Goal: Navigation & Orientation: Find specific page/section

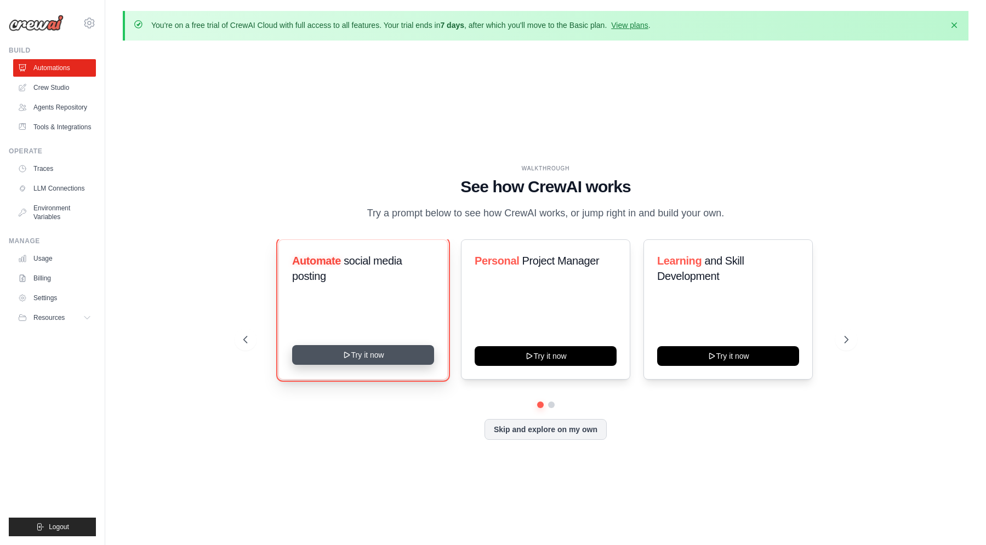
click at [364, 365] on button "Try it now" at bounding box center [363, 355] width 142 height 20
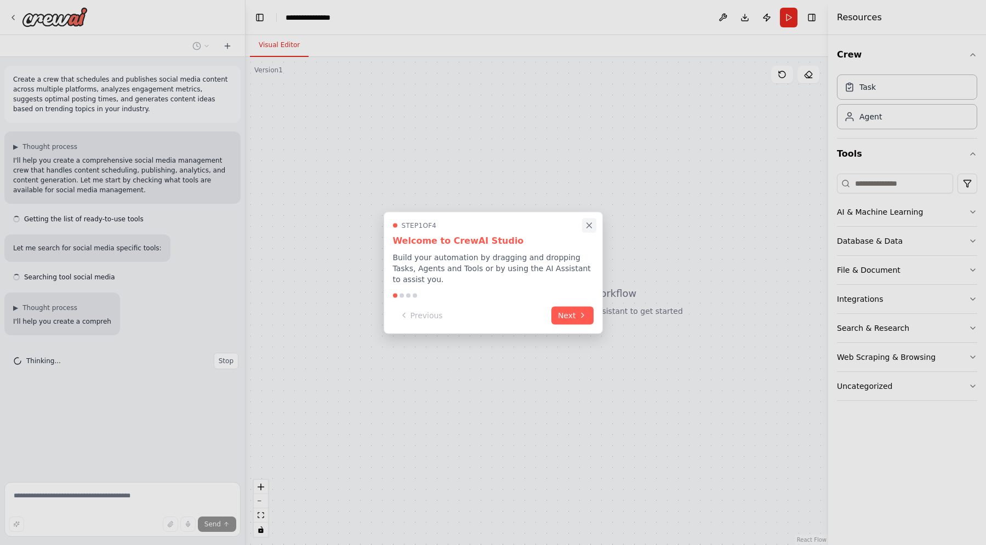
click at [592, 227] on icon "Close walkthrough" at bounding box center [589, 225] width 10 height 10
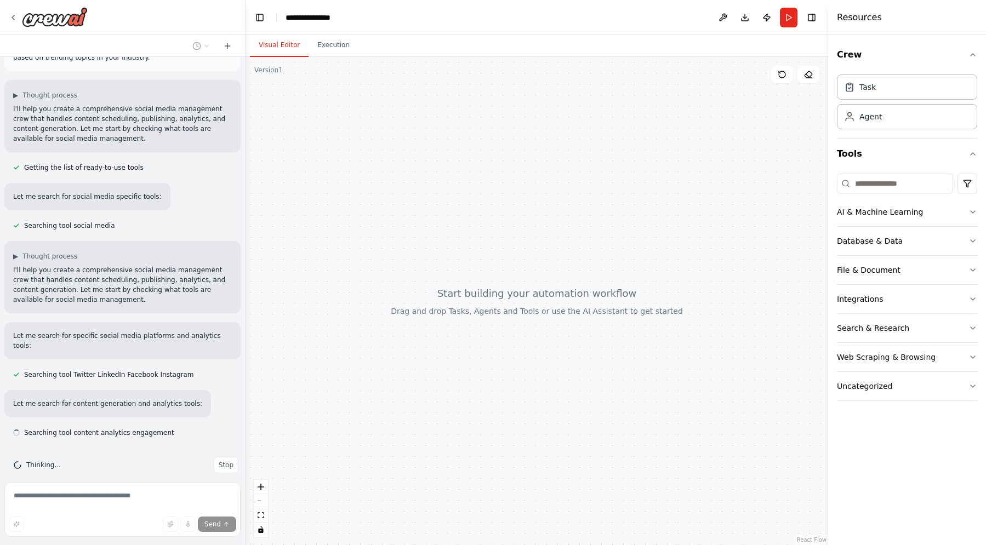
scroll to position [52, 0]
click at [59, 13] on img at bounding box center [55, 17] width 66 height 20
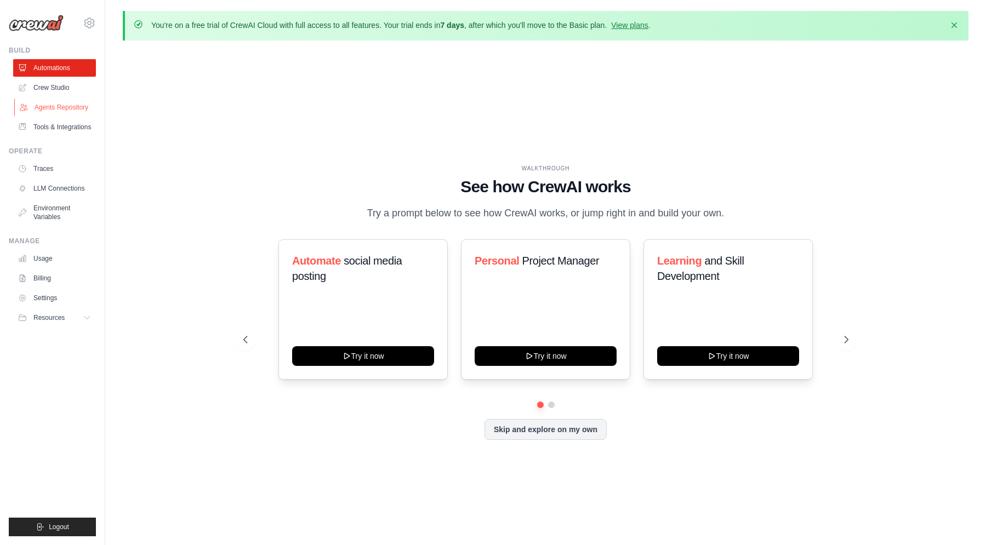
click at [75, 112] on link "Agents Repository" at bounding box center [55, 108] width 83 height 18
